Goal: Task Accomplishment & Management: Complete application form

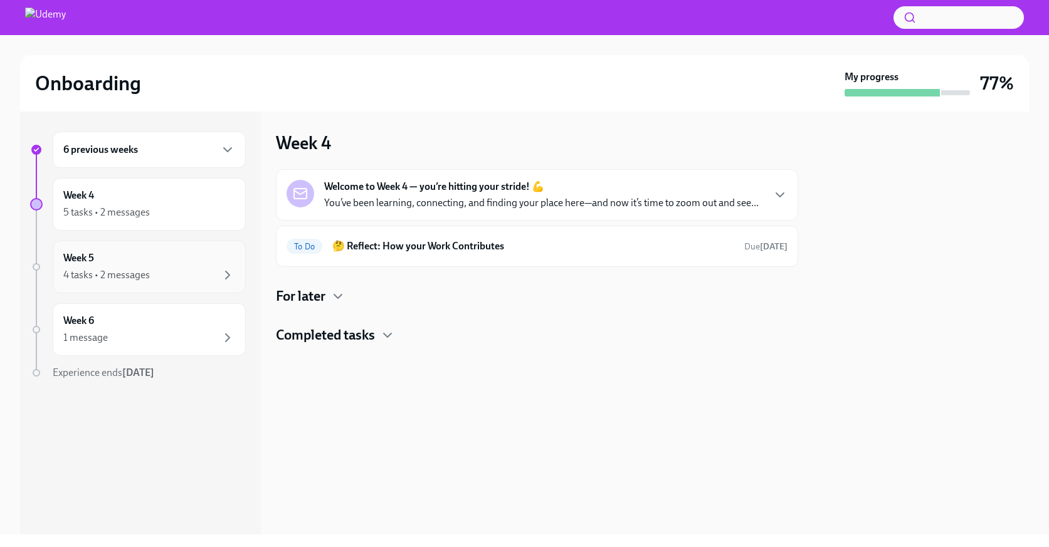
click at [133, 282] on div "4 tasks • 2 messages" at bounding box center [149, 275] width 172 height 15
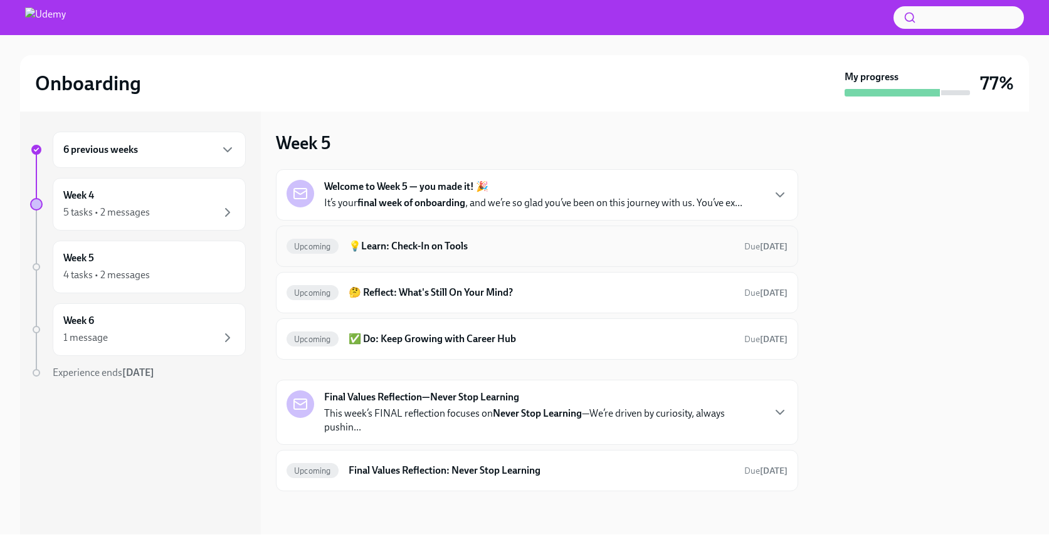
click at [433, 245] on h6 "💡Learn: Check-In on Tools" at bounding box center [542, 247] width 386 height 14
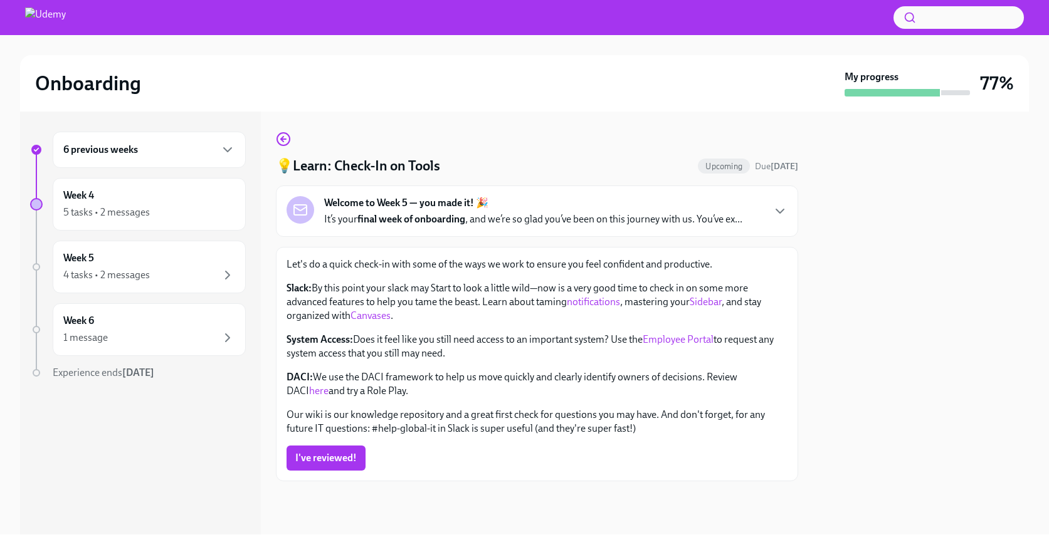
click at [456, 220] on strong "final week of onboarding" at bounding box center [411, 219] width 108 height 12
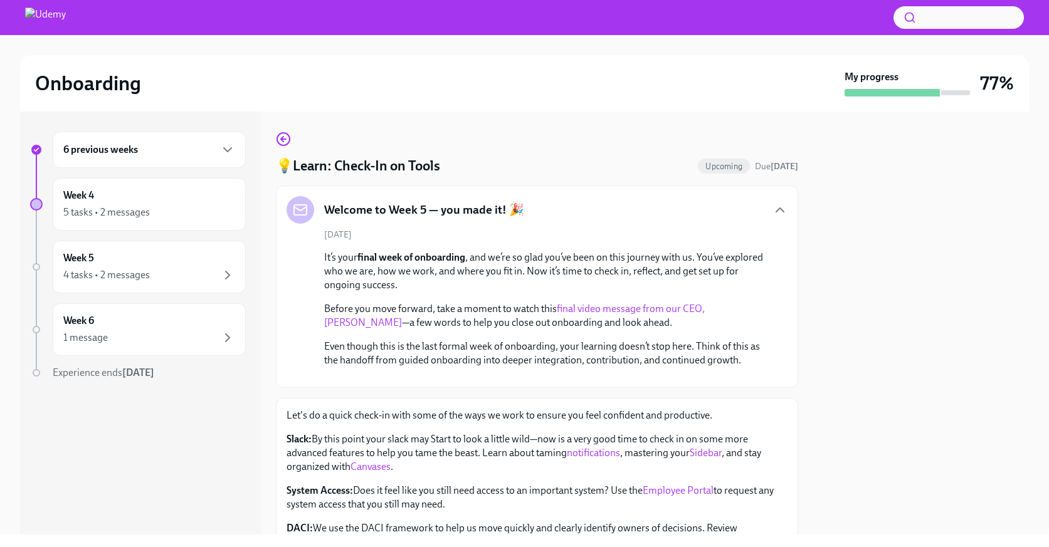
click at [457, 219] on div "Welcome to Week 5 — you made it! 🎉" at bounding box center [406, 210] width 238 height 28
click at [287, 142] on icon "button" at bounding box center [283, 139] width 15 height 15
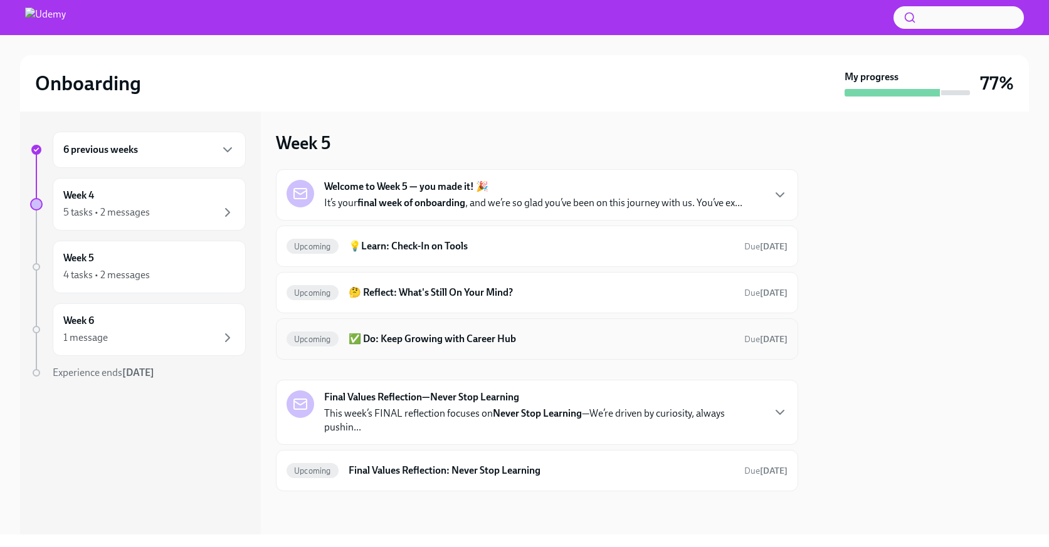
click at [440, 346] on div "Upcoming ✅ Do: Keep Growing with Career Hub Due [DATE]" at bounding box center [537, 339] width 501 height 20
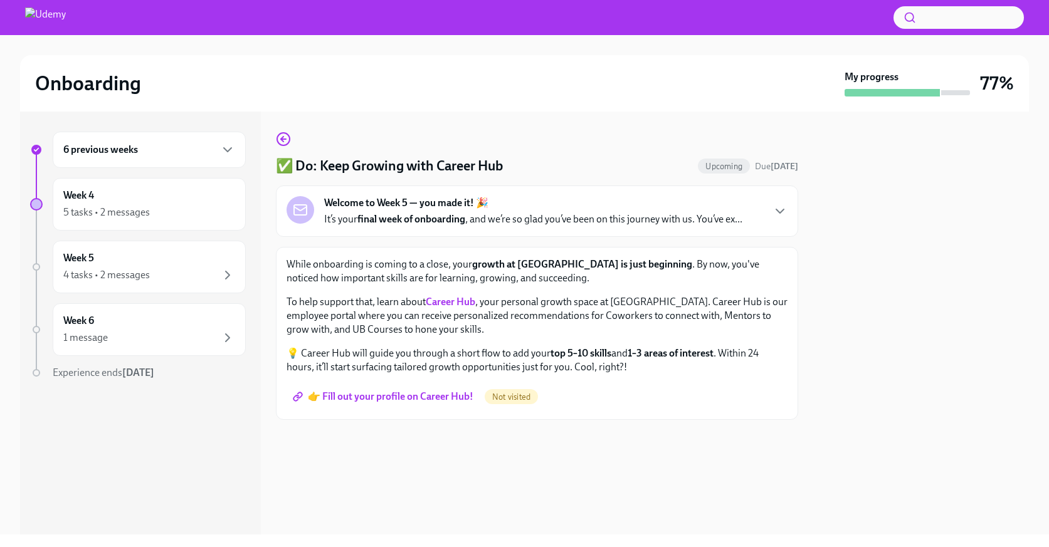
click at [381, 399] on span "👉 Fill out your profile on Career Hub!" at bounding box center [384, 397] width 178 height 13
click at [285, 137] on icon "button" at bounding box center [283, 139] width 15 height 15
